Goal: Obtain resource: Obtain resource

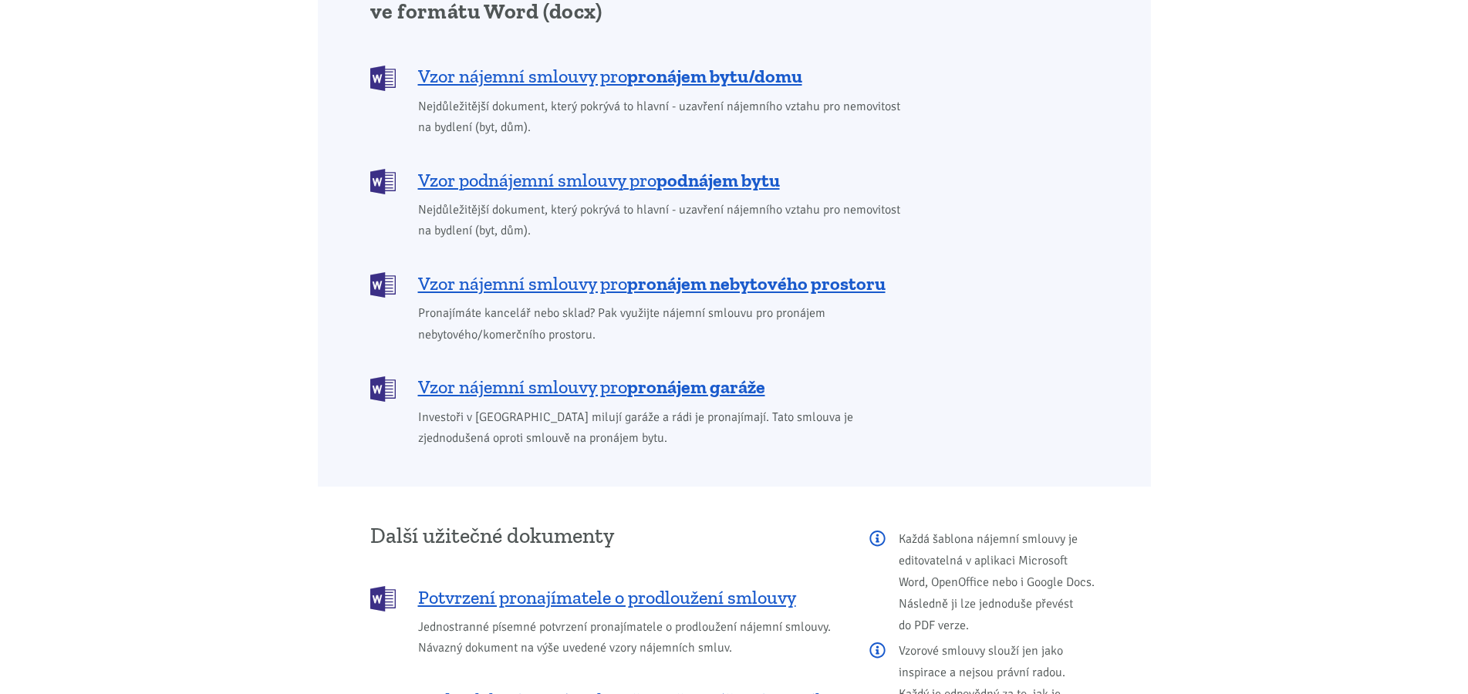
scroll to position [1338, 0]
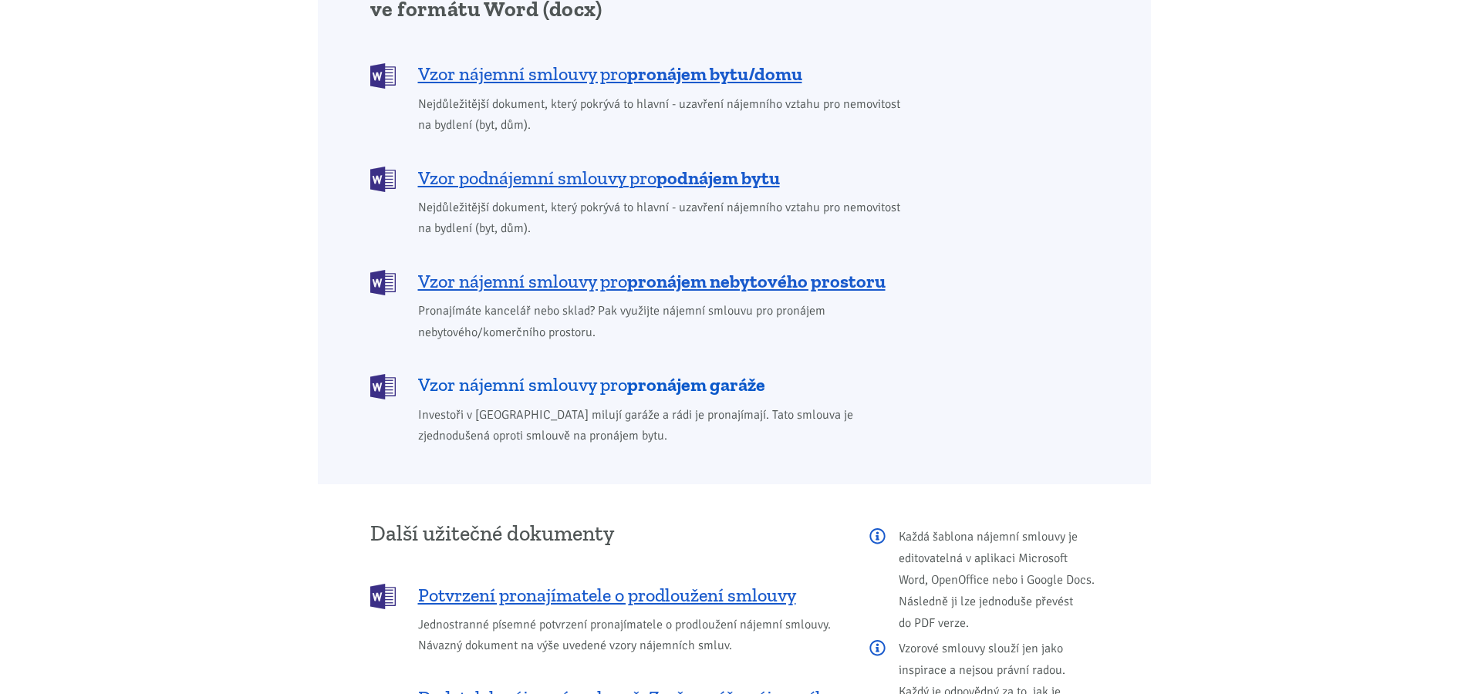
click at [662, 373] on b "pronájem garáže" at bounding box center [696, 384] width 138 height 22
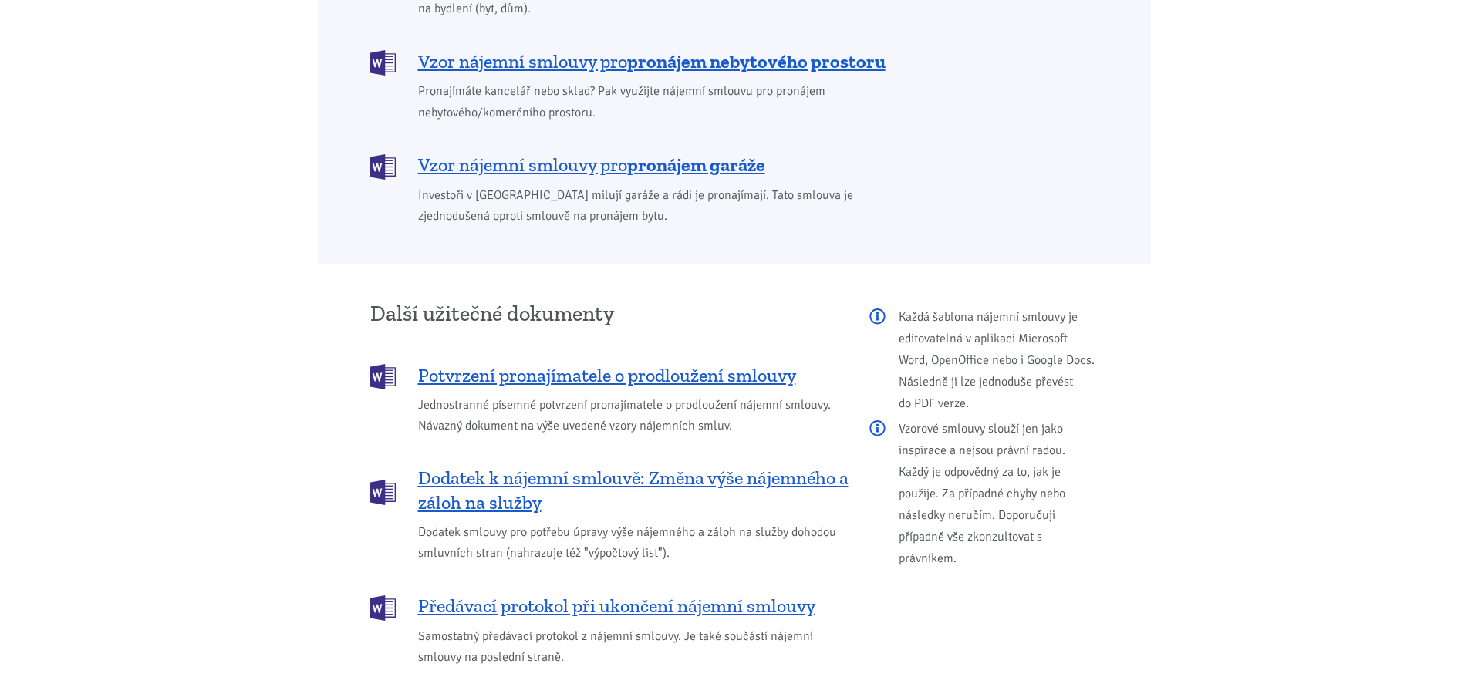
scroll to position [1554, 0]
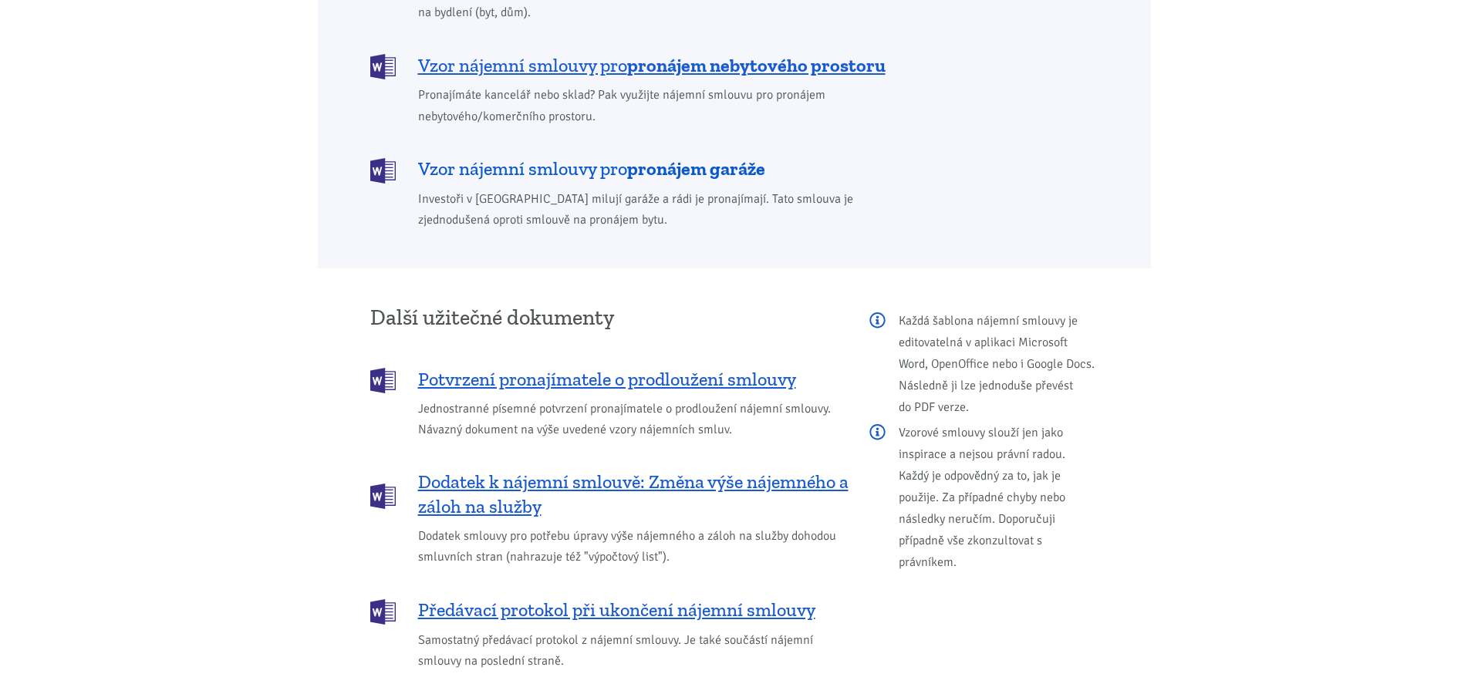
click at [616, 157] on span "Vzor nájemní smlouvy pro pronájem garáže" at bounding box center [591, 169] width 347 height 25
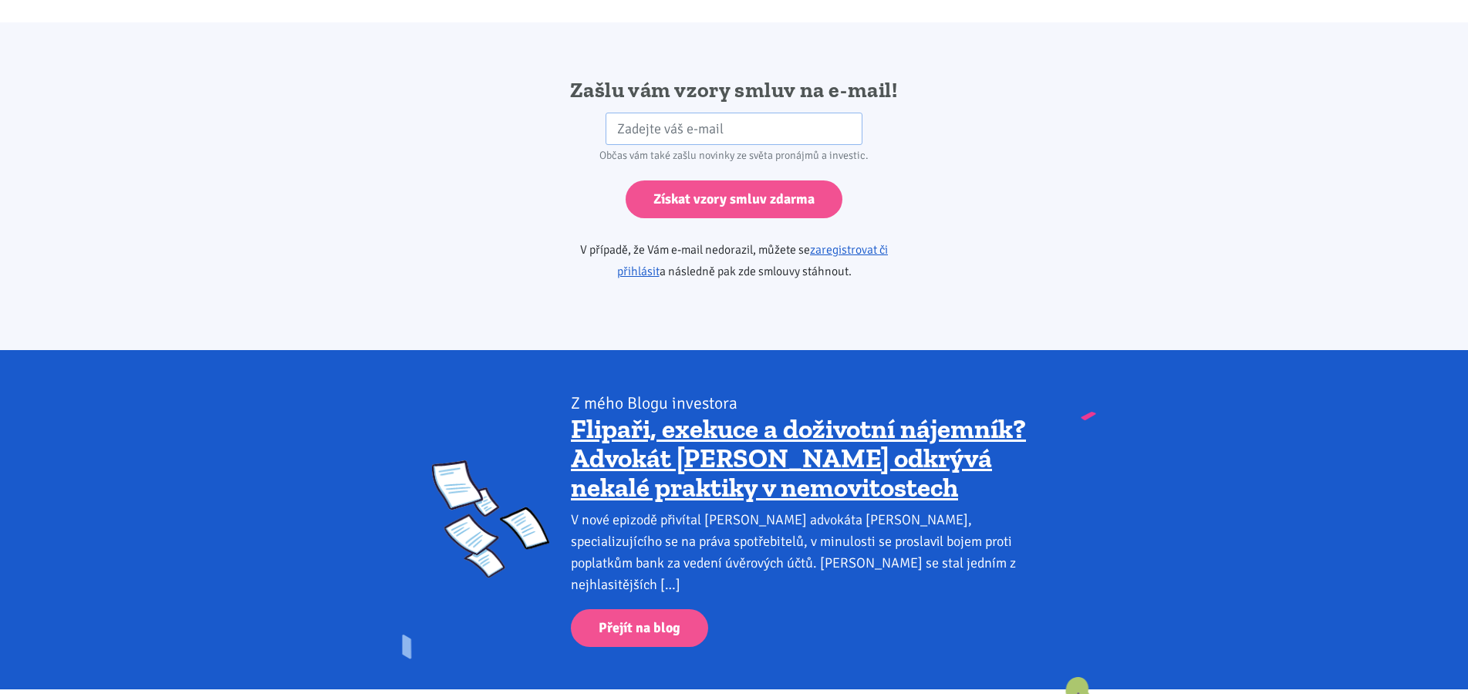
scroll to position [2577, 0]
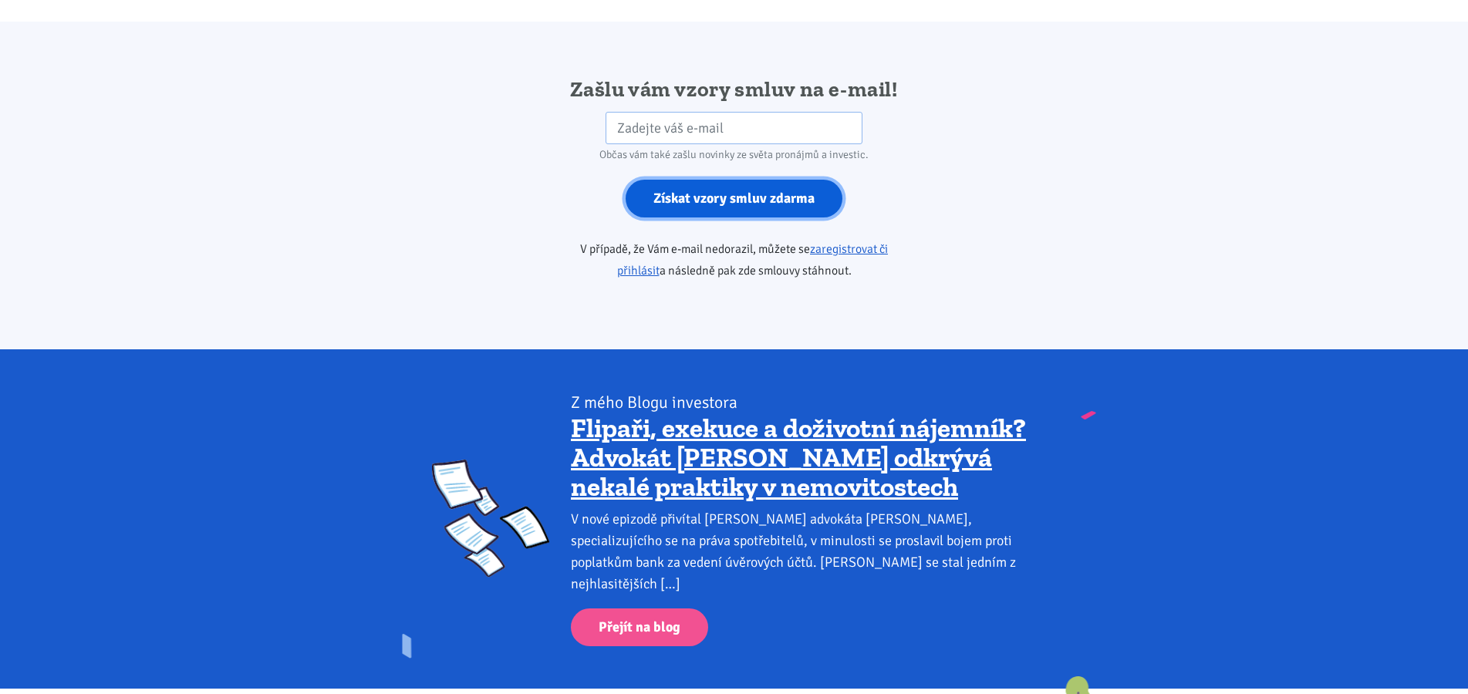
click at [709, 180] on input "Získat vzory smluv zdarma" at bounding box center [734, 199] width 217 height 38
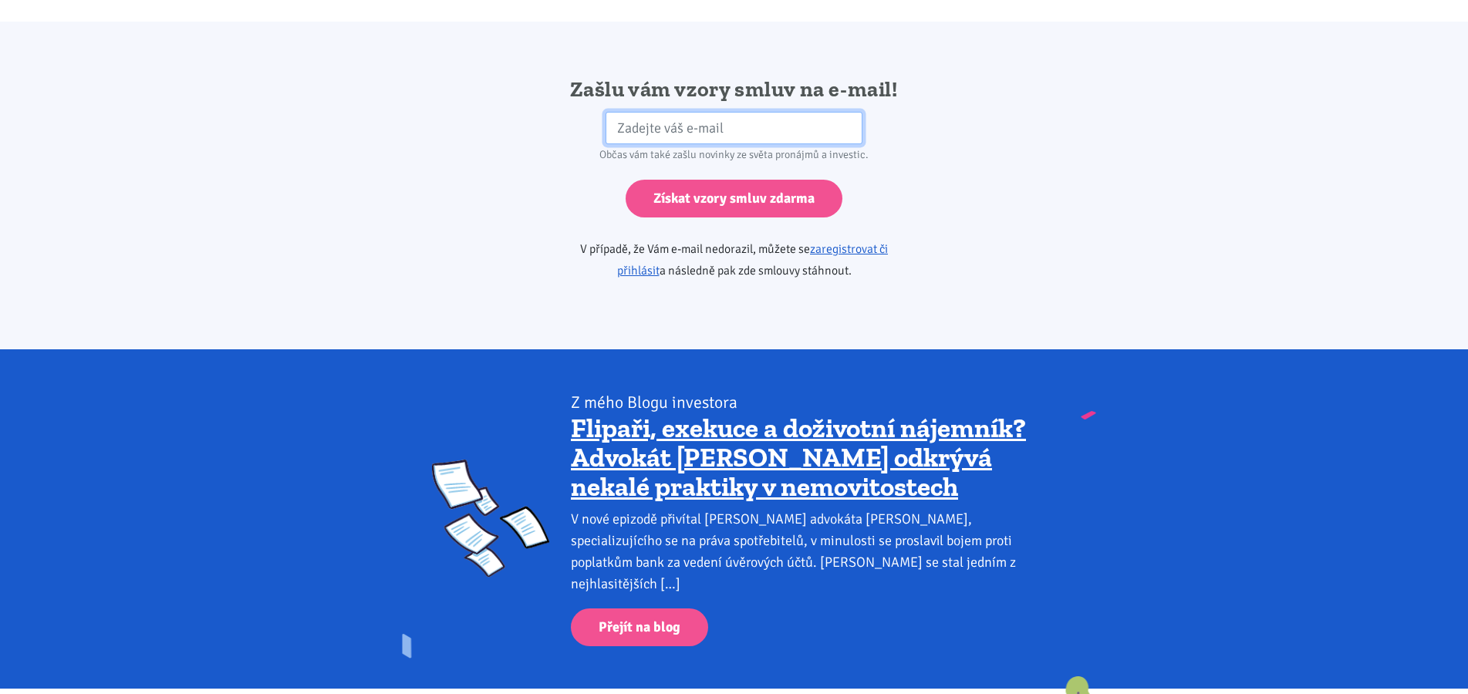
click at [654, 112] on input "email" at bounding box center [734, 128] width 257 height 33
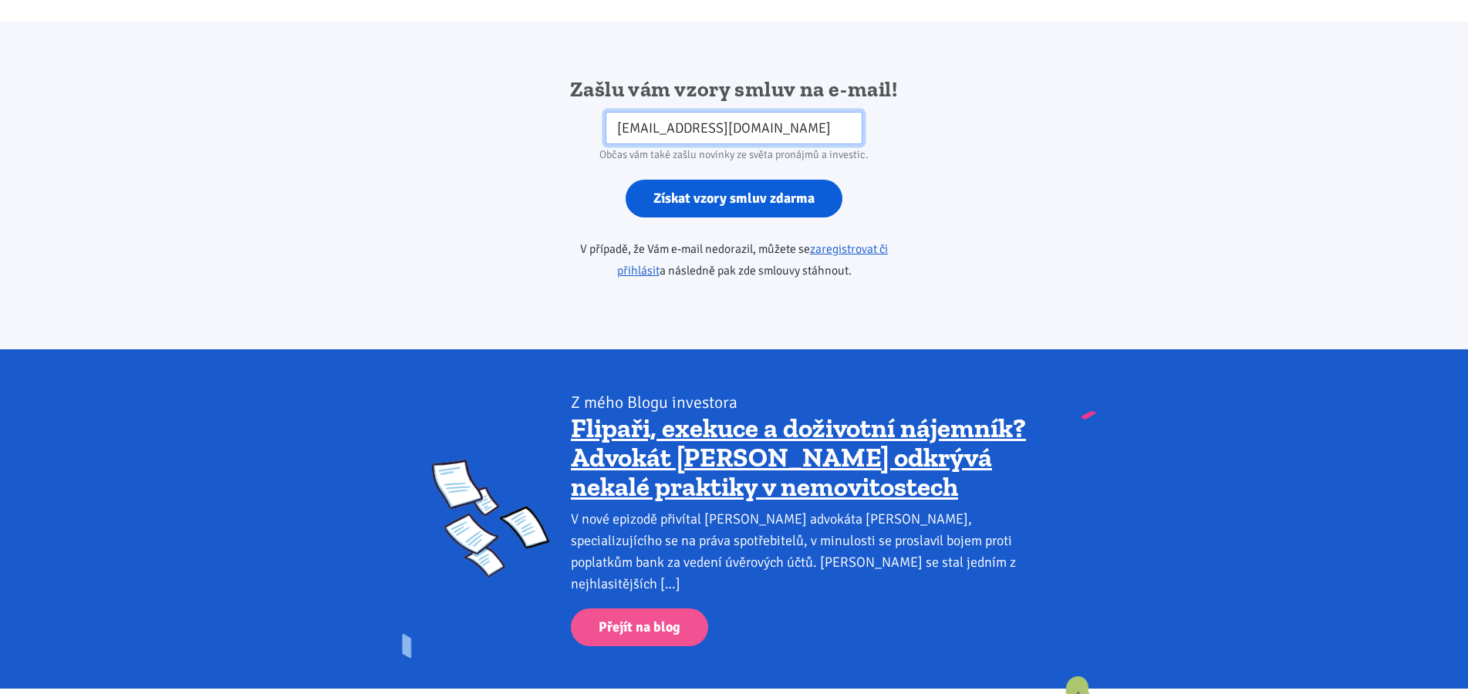
type input "[EMAIL_ADDRESS][DOMAIN_NAME]"
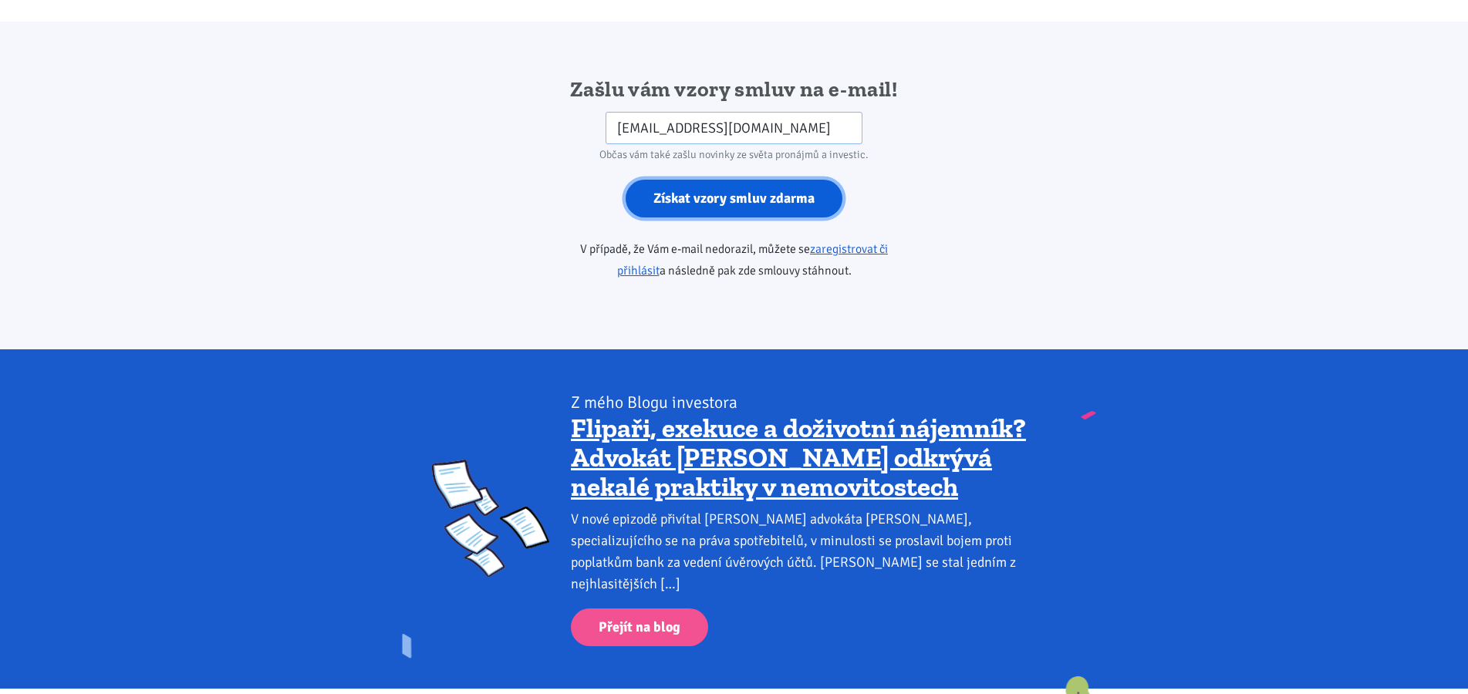
click at [696, 181] on input "Získat vzory smluv zdarma" at bounding box center [734, 199] width 217 height 38
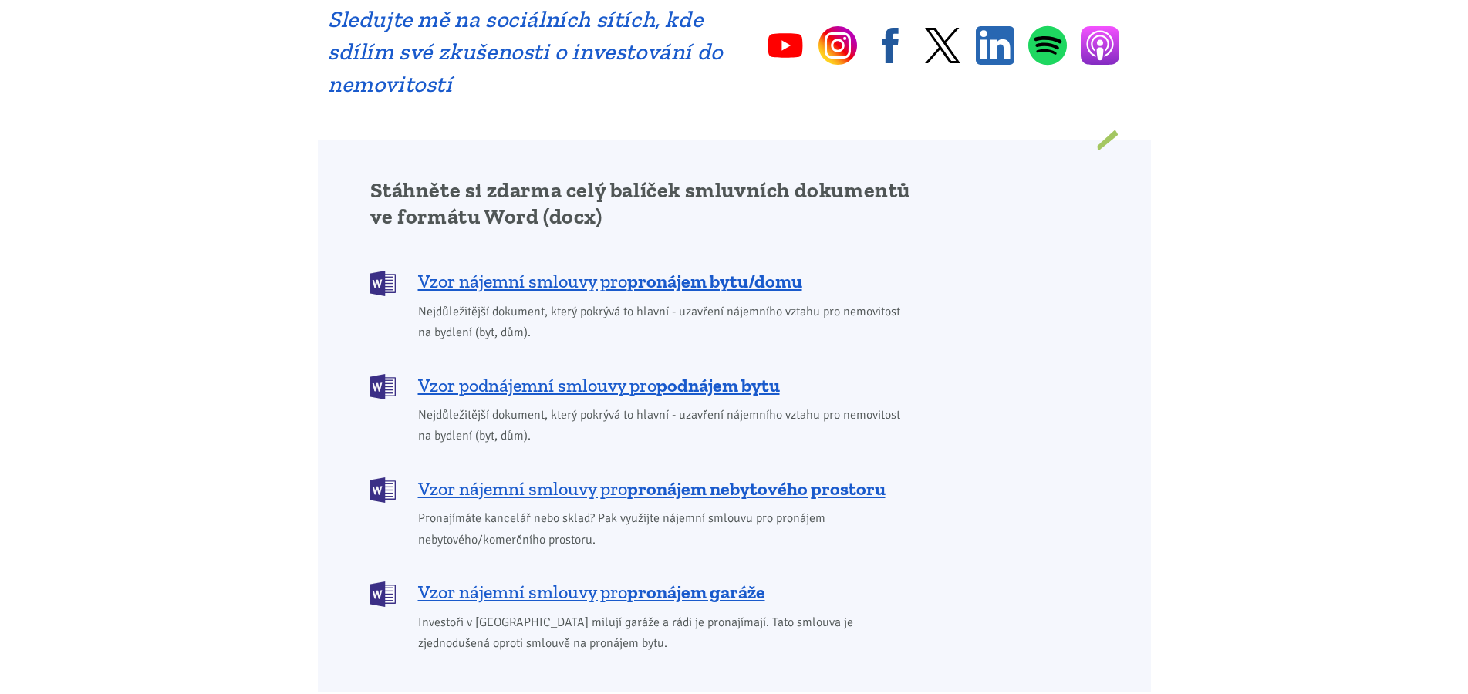
scroll to position [1574, 0]
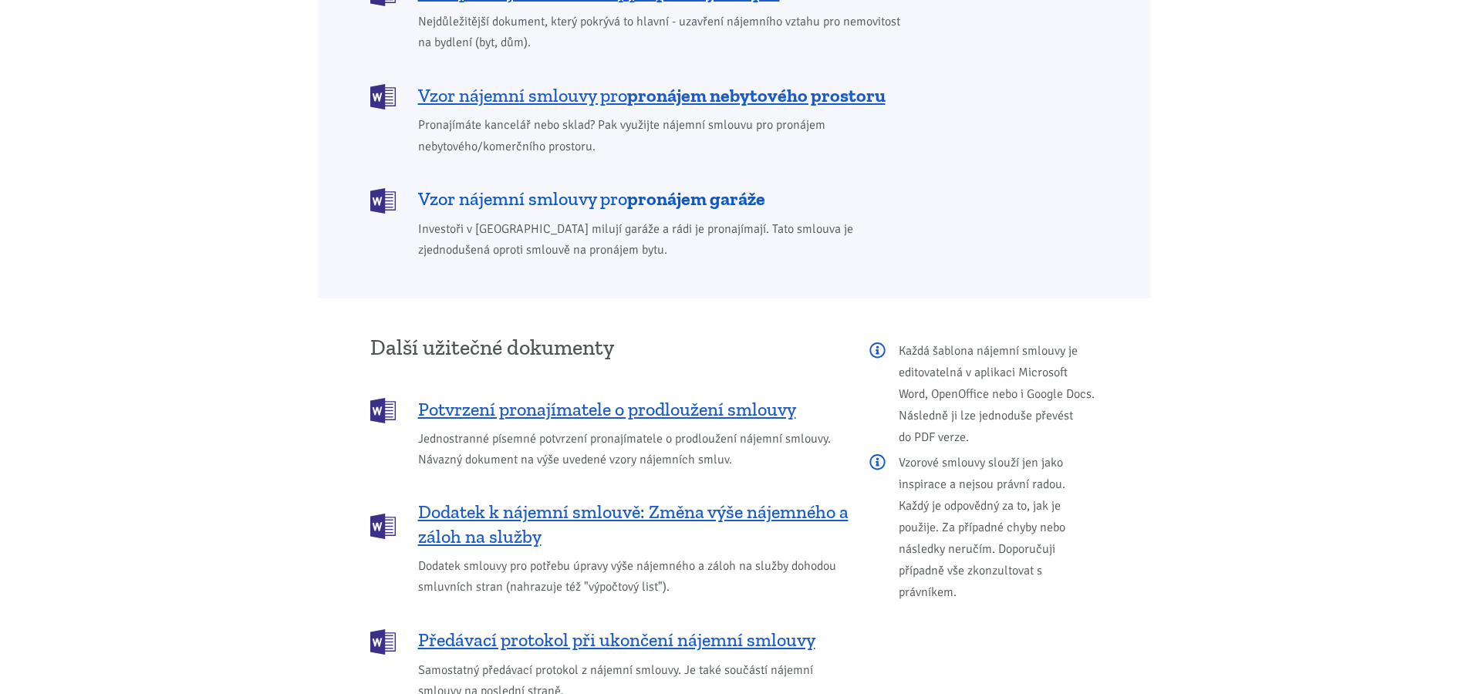
click at [640, 187] on b "pronájem garáže" at bounding box center [696, 198] width 138 height 22
